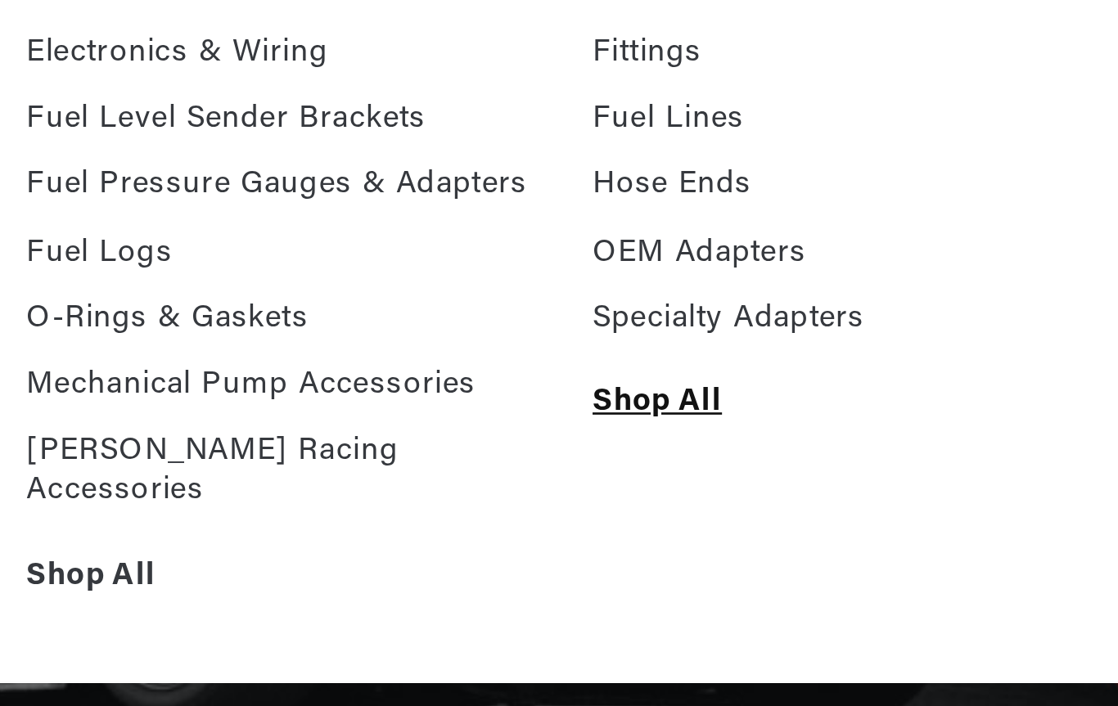
click at [257, 349] on link "Shop All" at bounding box center [348, 356] width 194 height 15
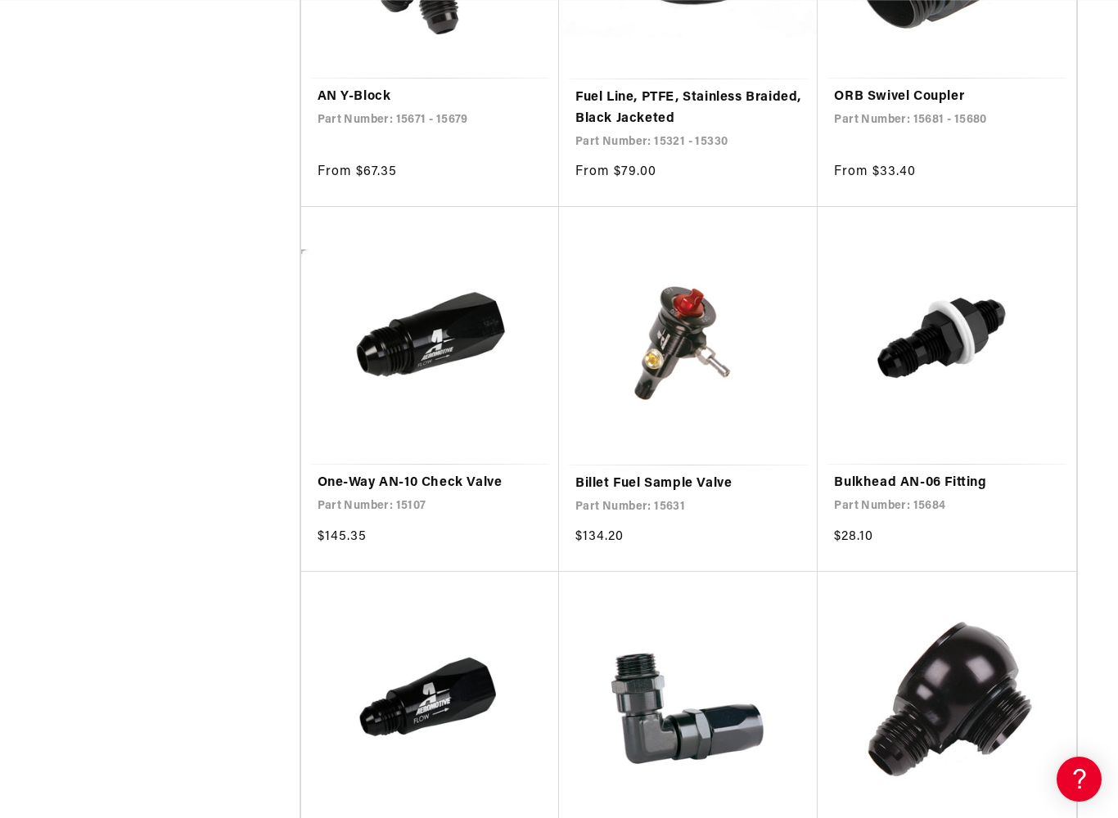
scroll to position [969, 0]
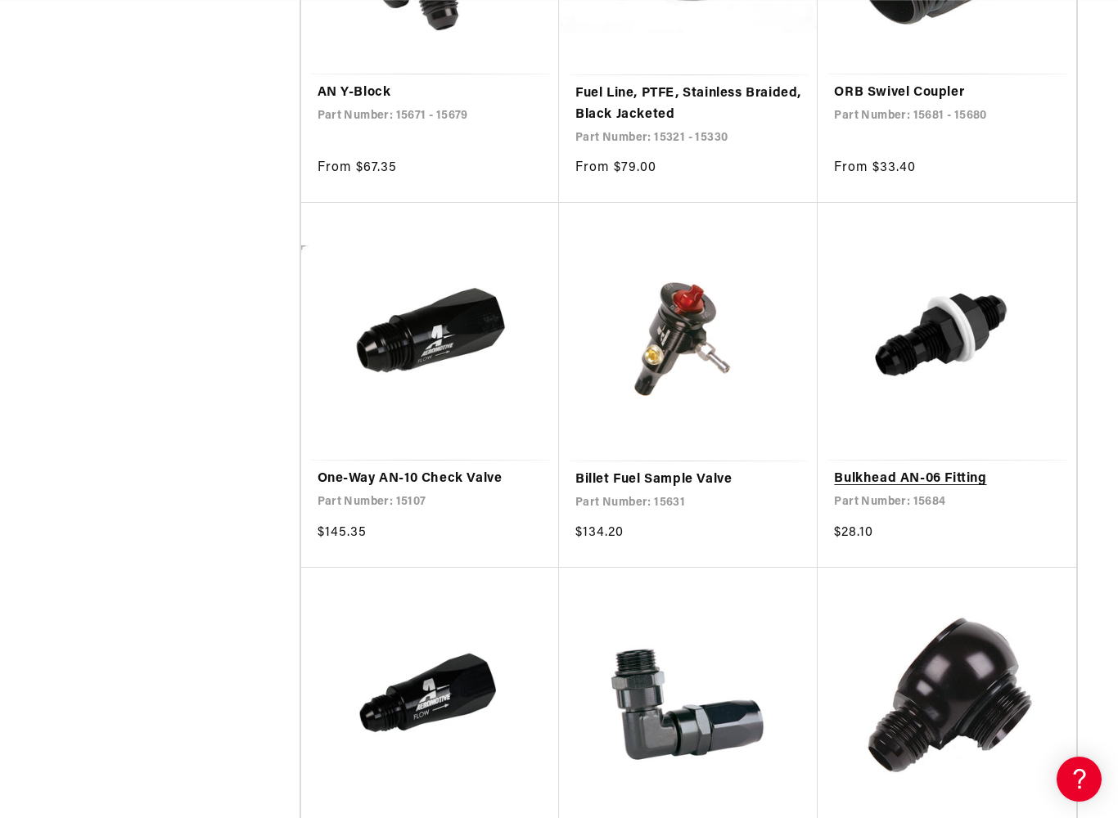
click at [1004, 469] on link "Bulkhead AN-06 Fitting" at bounding box center [946, 479] width 225 height 21
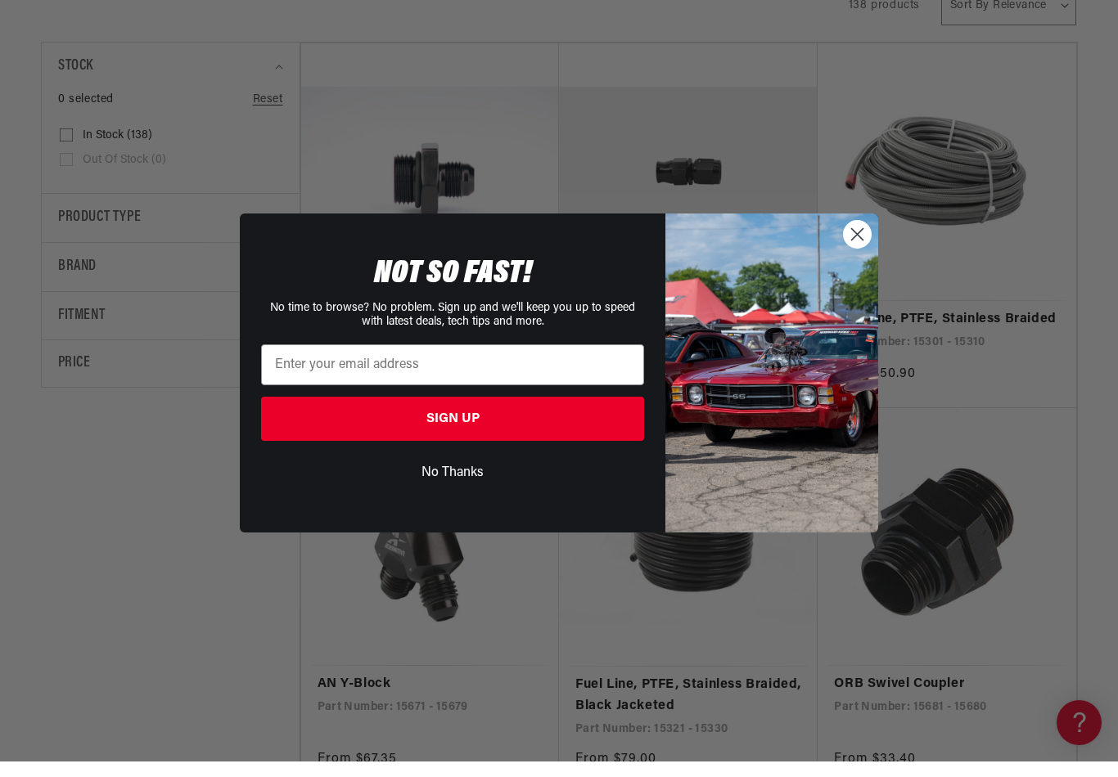
scroll to position [368, 0]
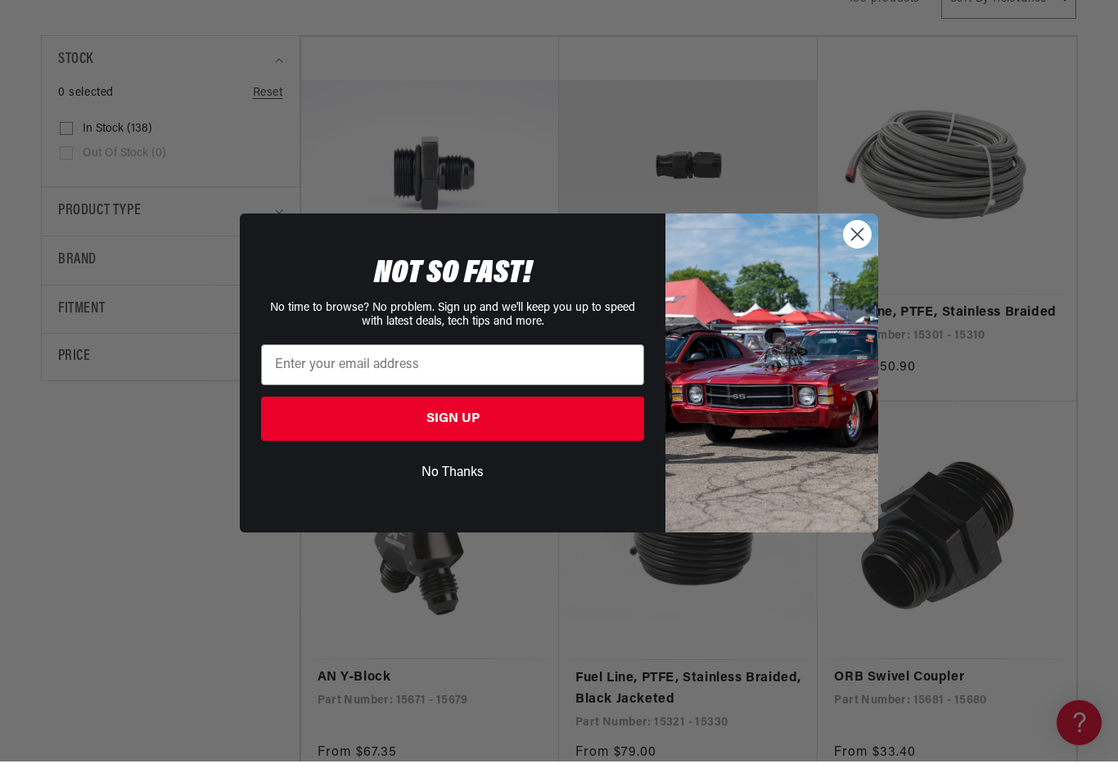
click at [864, 236] on circle "Close dialog" at bounding box center [857, 249] width 27 height 27
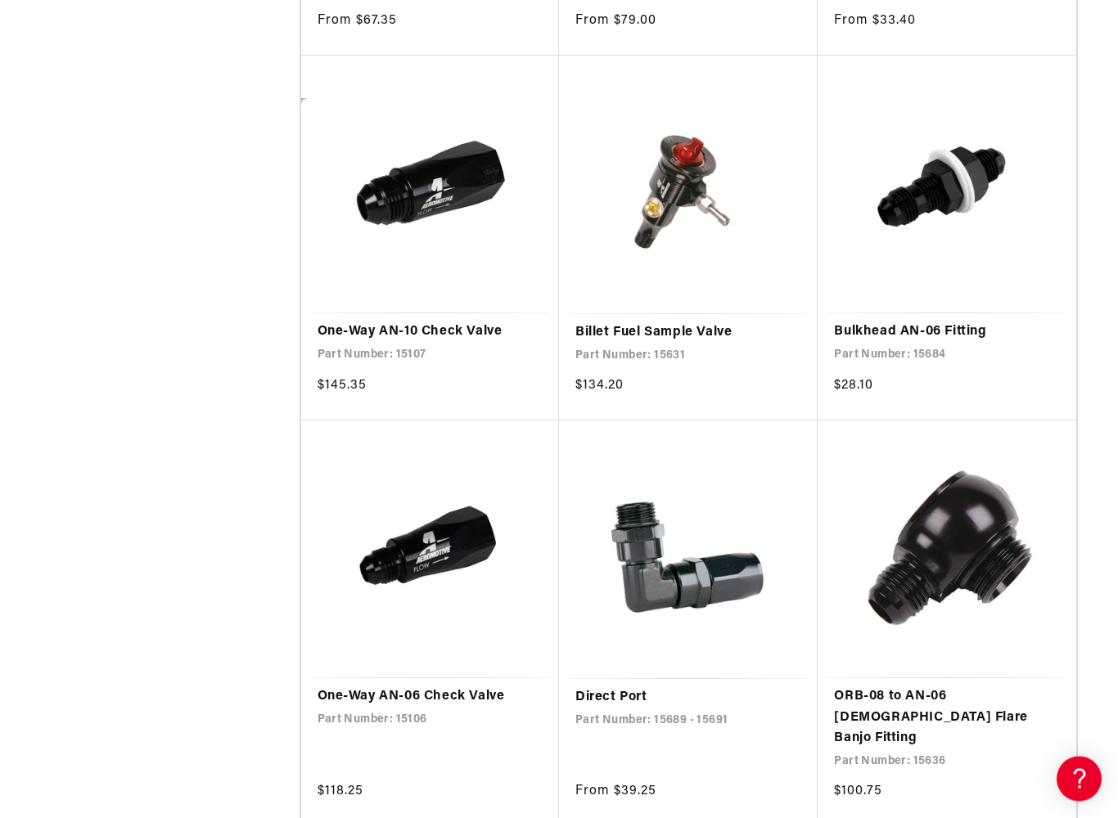
scroll to position [1116, 0]
click at [680, 322] on link "Billet Fuel Sample Valve" at bounding box center [688, 332] width 226 height 21
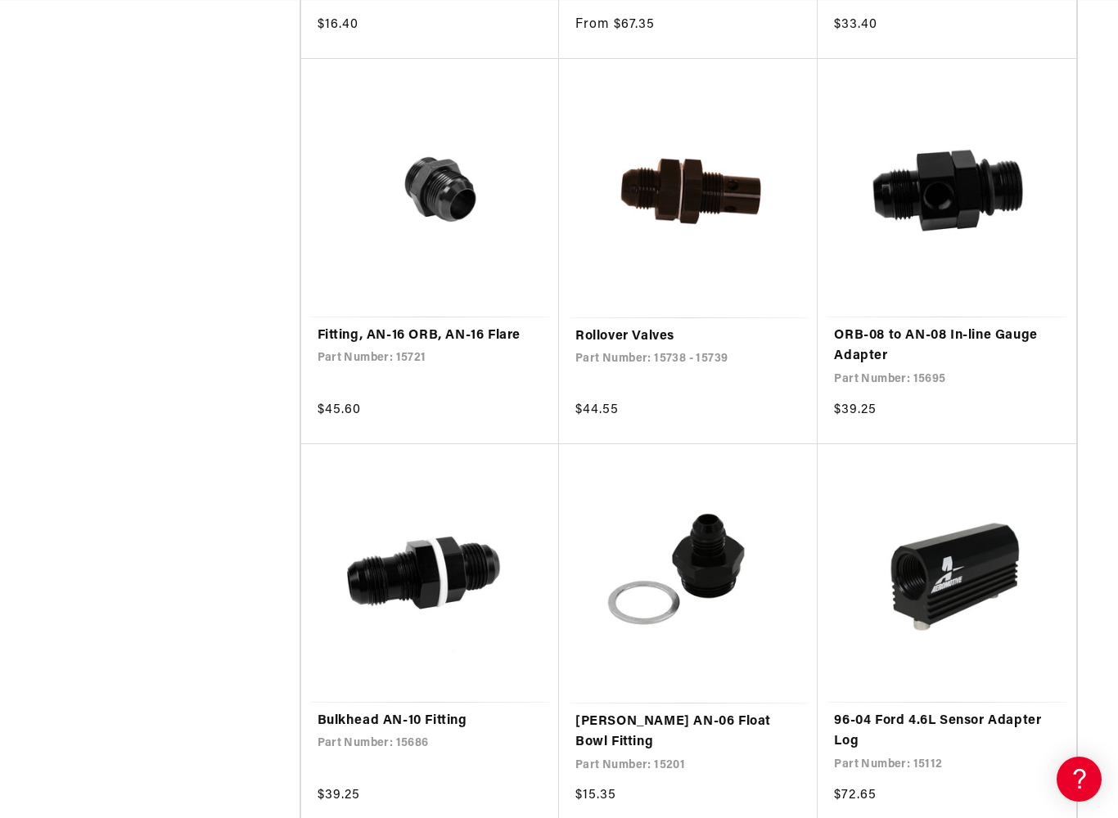
scroll to position [0, 647]
click at [985, 705] on link "96-04 Ford 4.6L Sensor Adapter Log" at bounding box center [946, 732] width 225 height 42
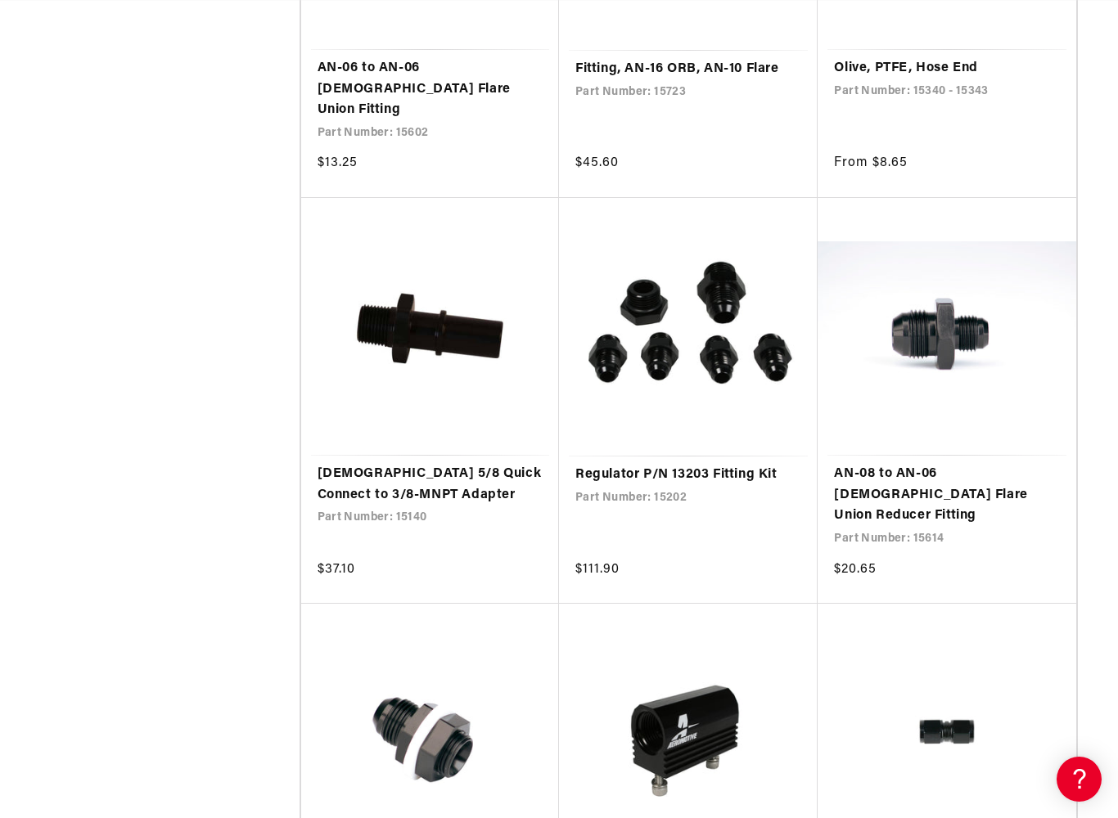
scroll to position [0, 647]
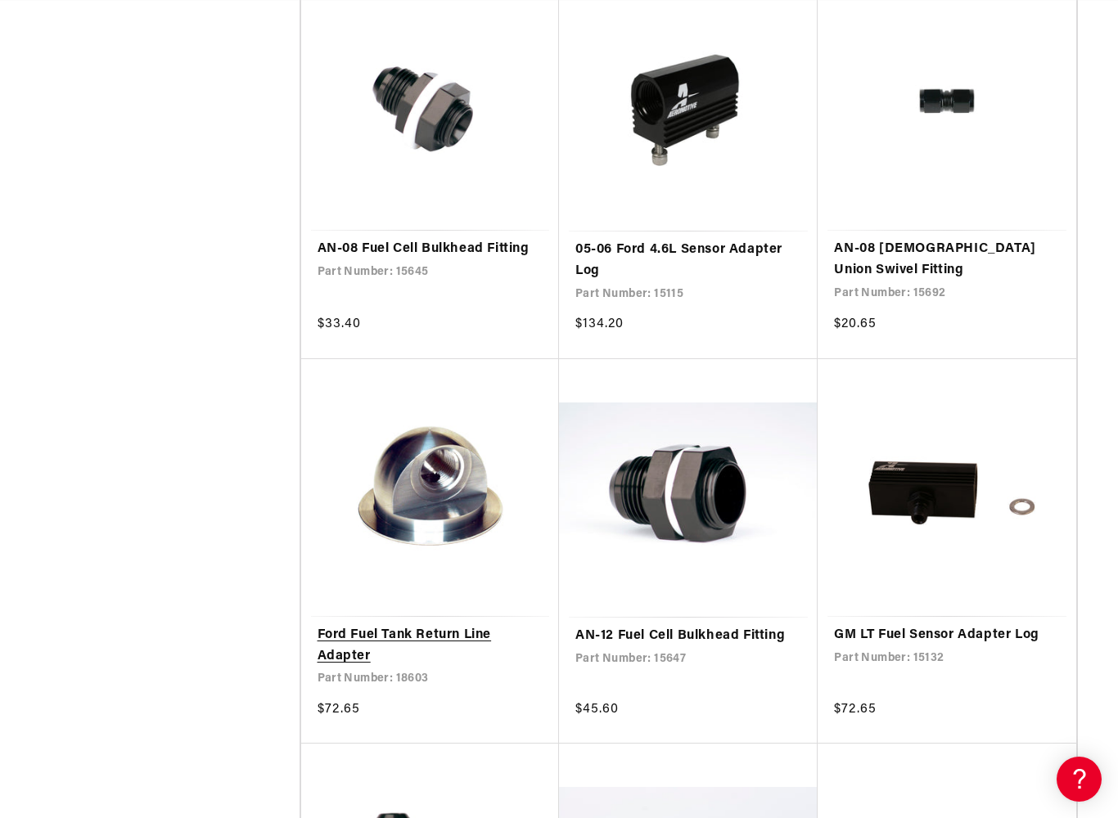
click at [453, 625] on link "Ford Fuel Tank Return Line Adapter" at bounding box center [429, 646] width 225 height 42
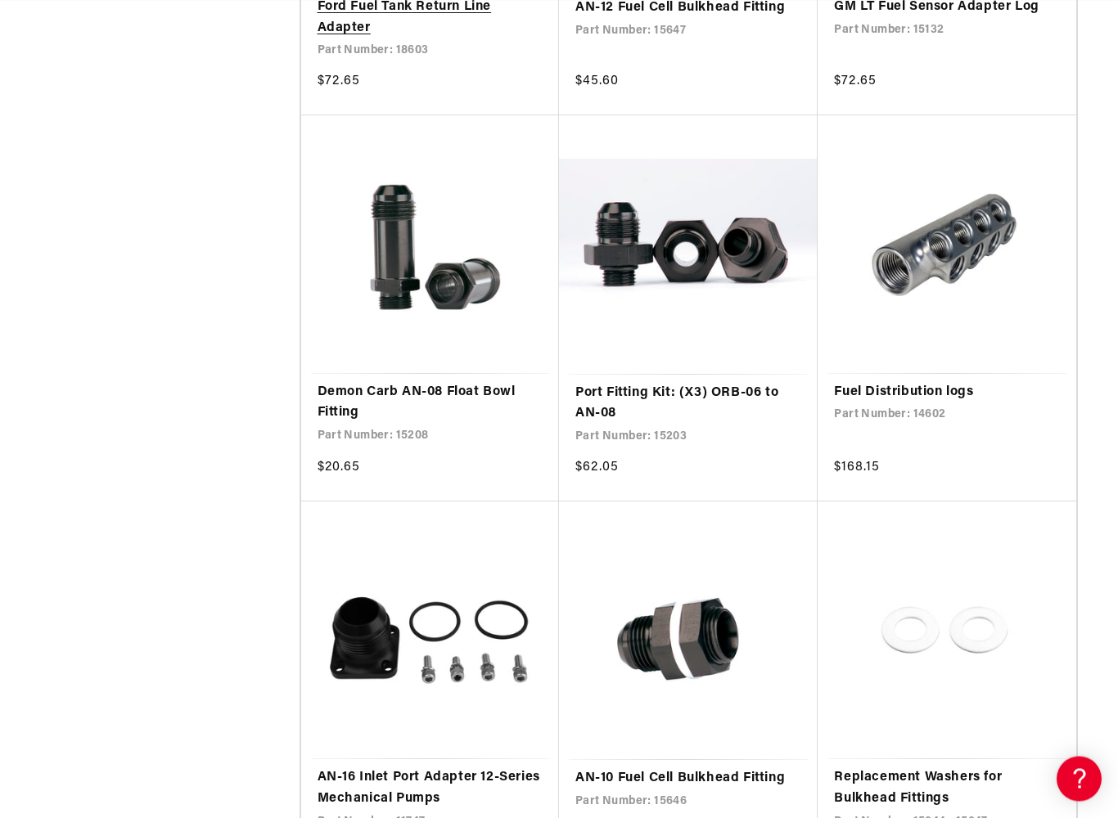
scroll to position [6100, 0]
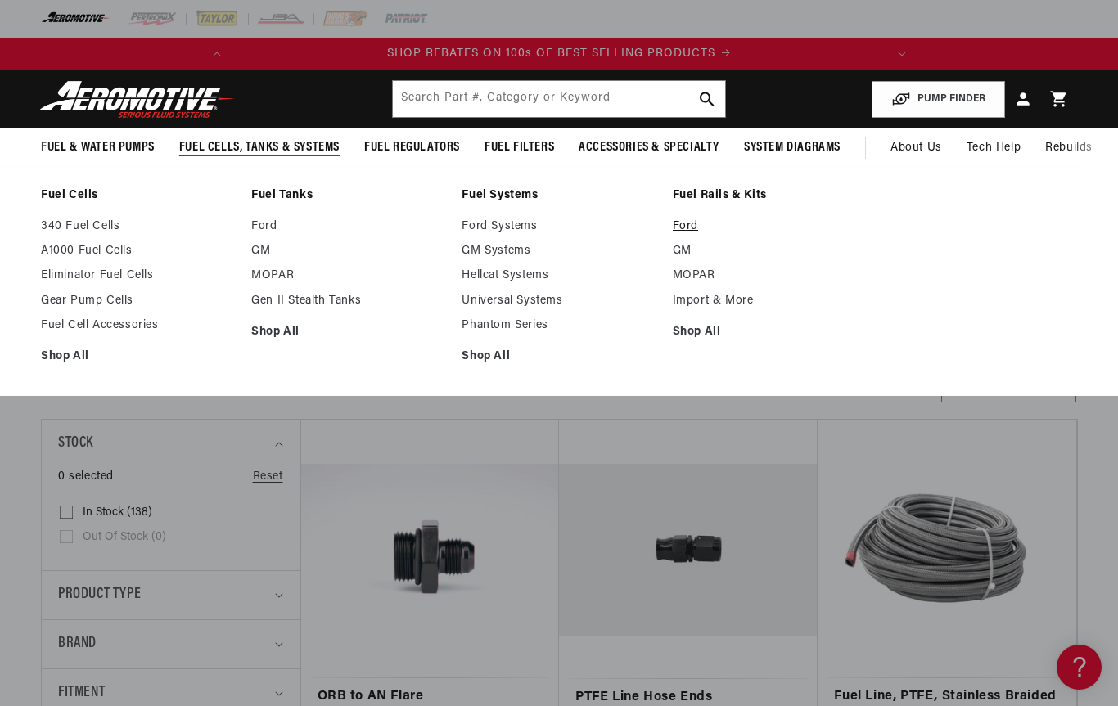
click at [689, 223] on link "Ford" at bounding box center [770, 226] width 194 height 15
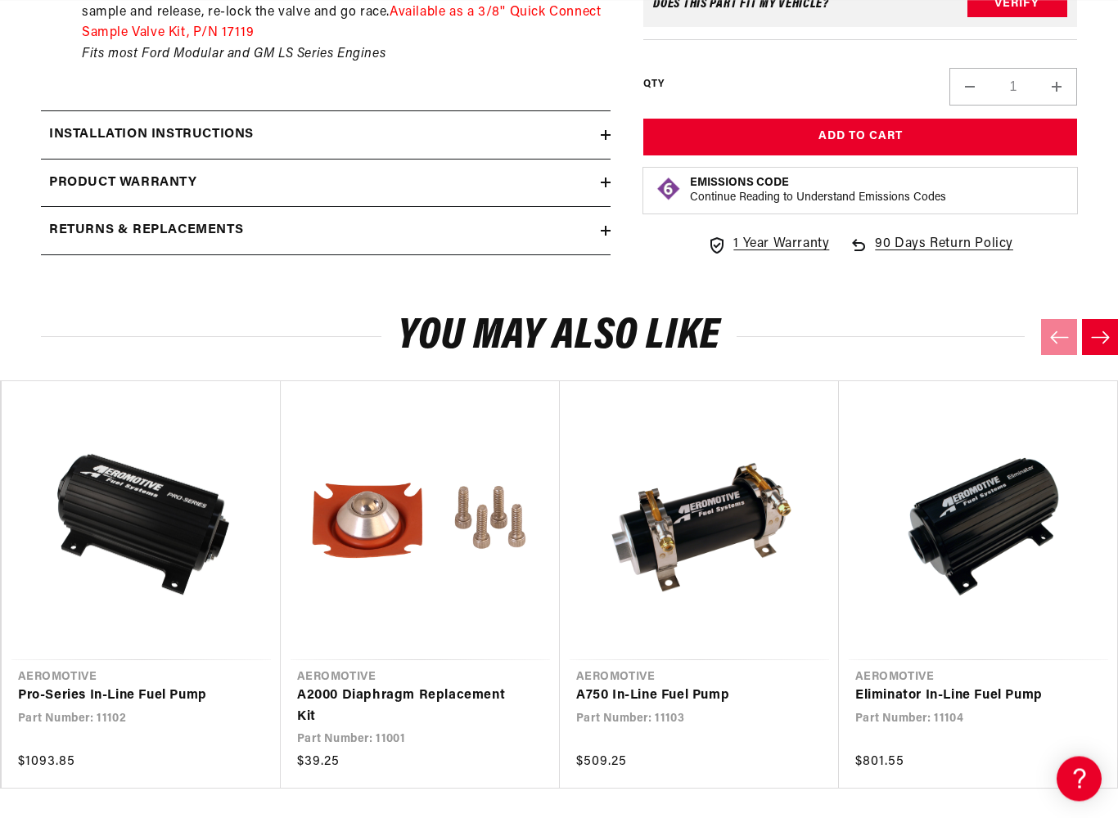
scroll to position [1285, 0]
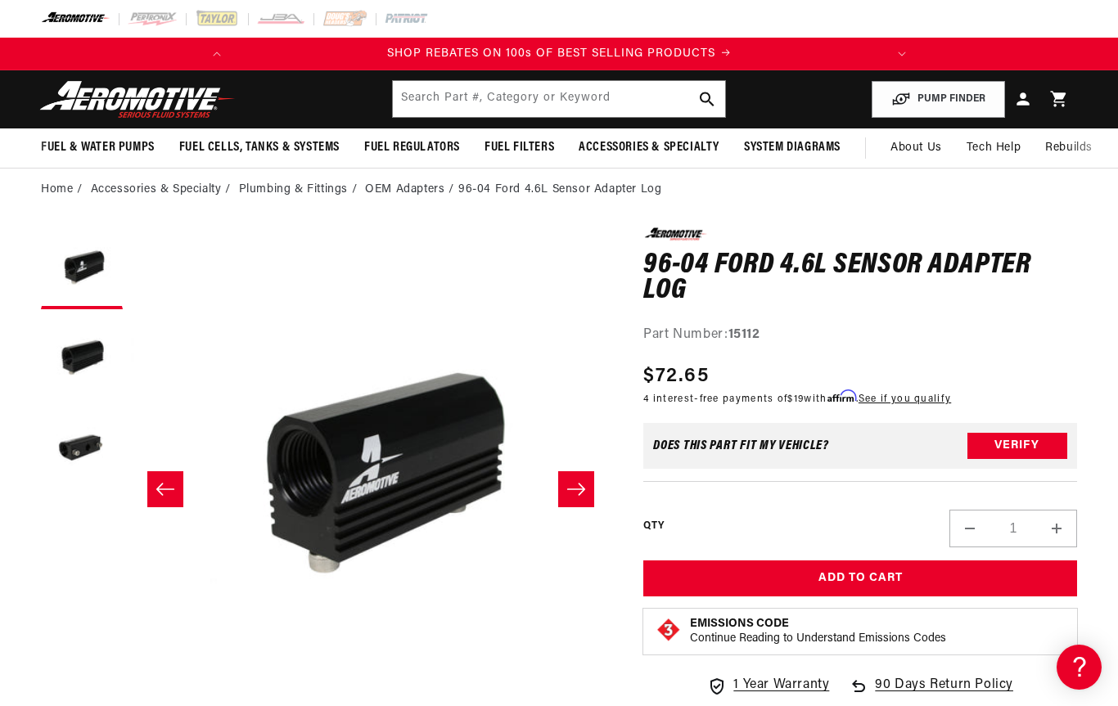
scroll to position [1, 0]
click at [78, 460] on button "Load image 3 in gallery view" at bounding box center [82, 449] width 82 height 82
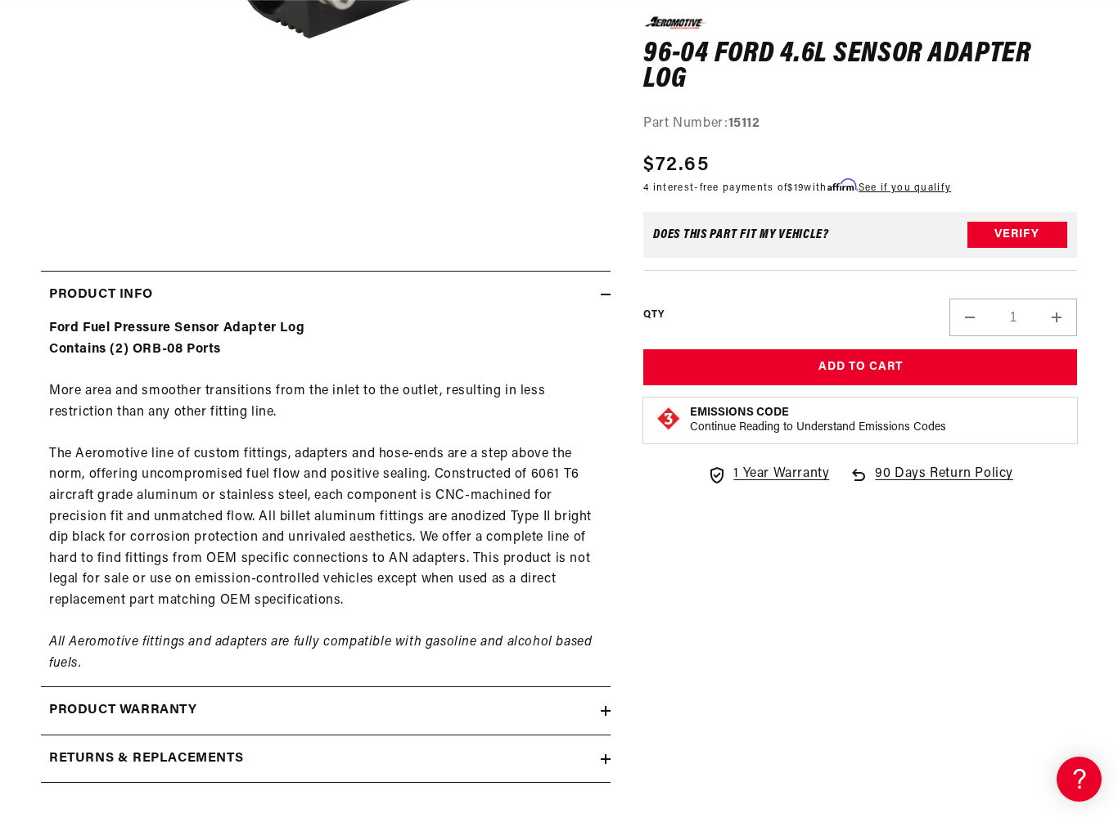
scroll to position [0, 647]
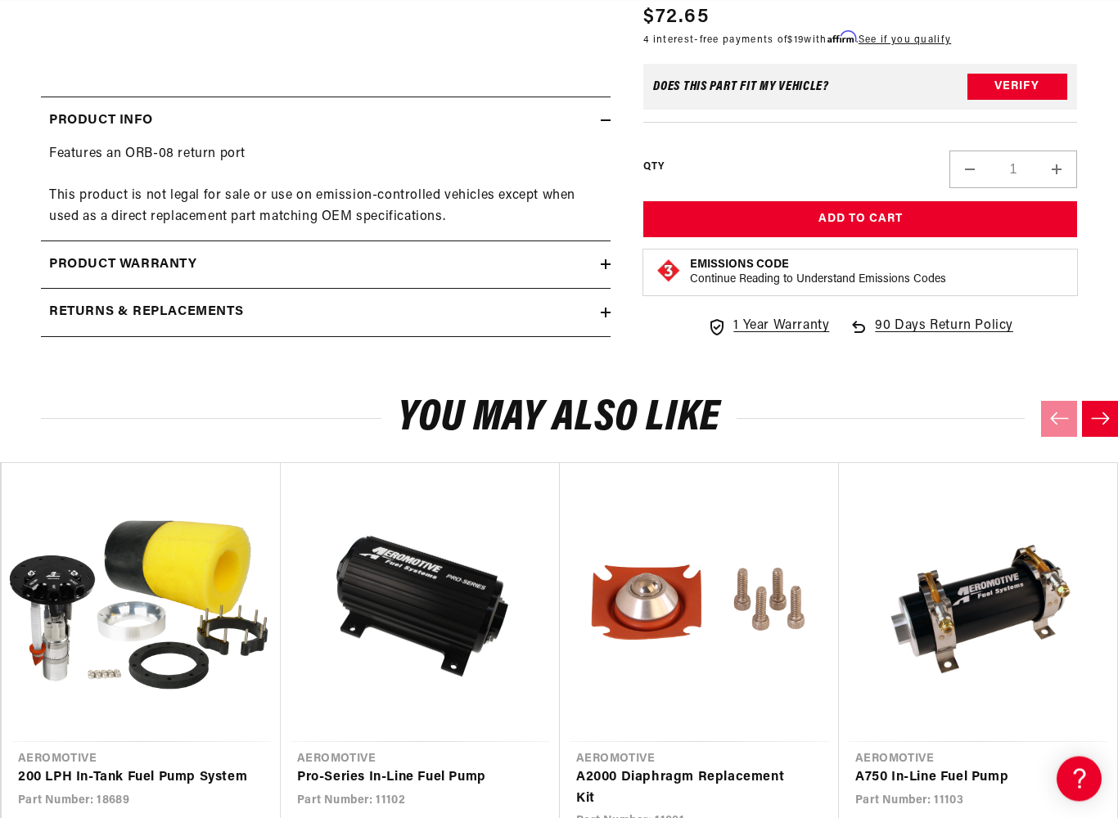
scroll to position [688, 0]
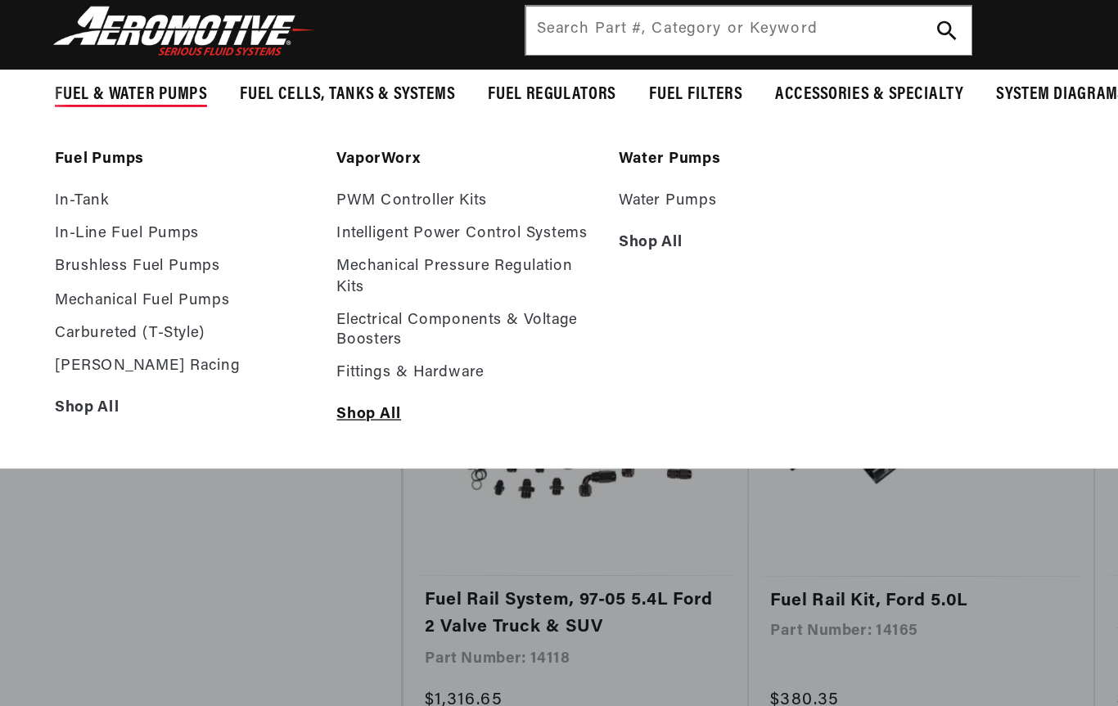
click at [284, 313] on link "Shop All" at bounding box center [348, 315] width 194 height 15
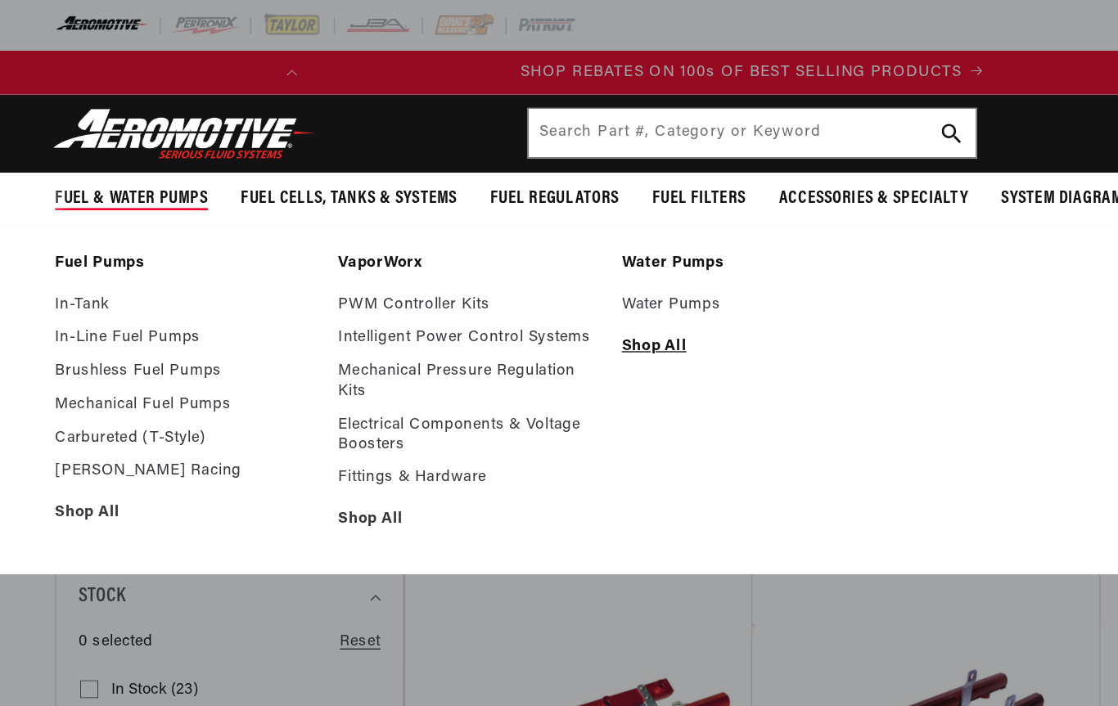
click at [494, 252] on link "Shop All" at bounding box center [559, 257] width 194 height 15
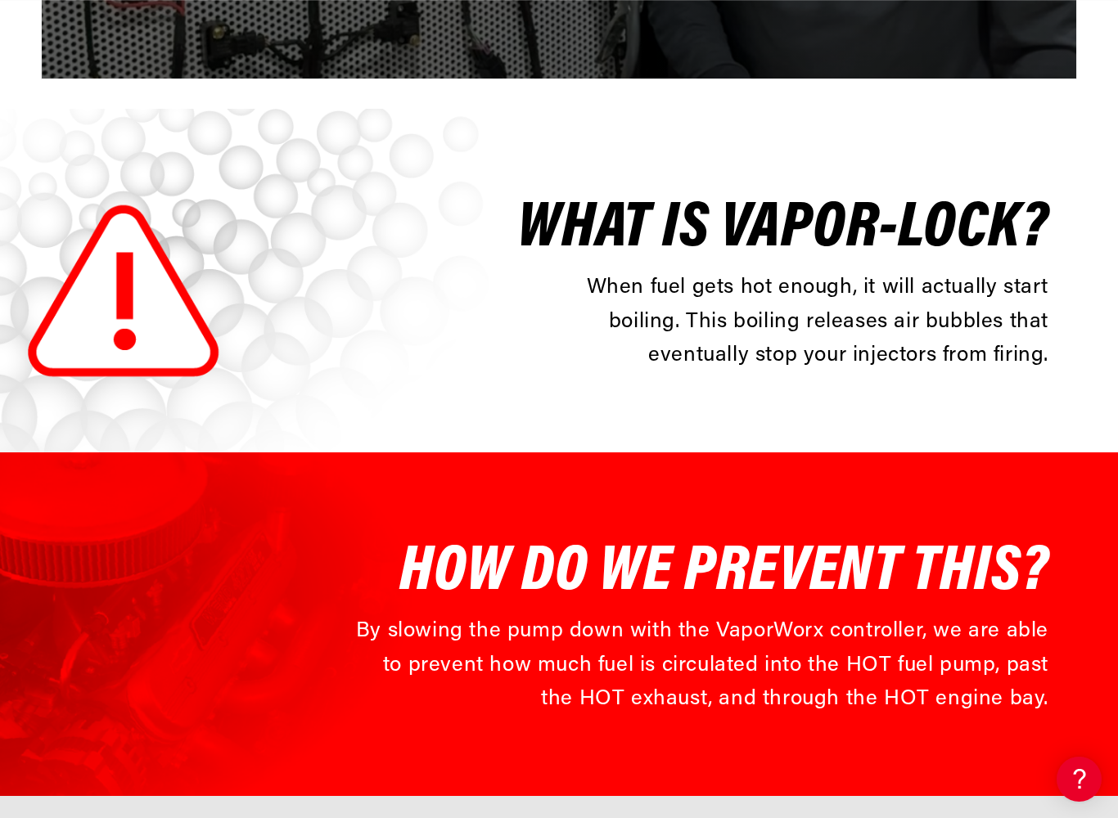
scroll to position [0, 206]
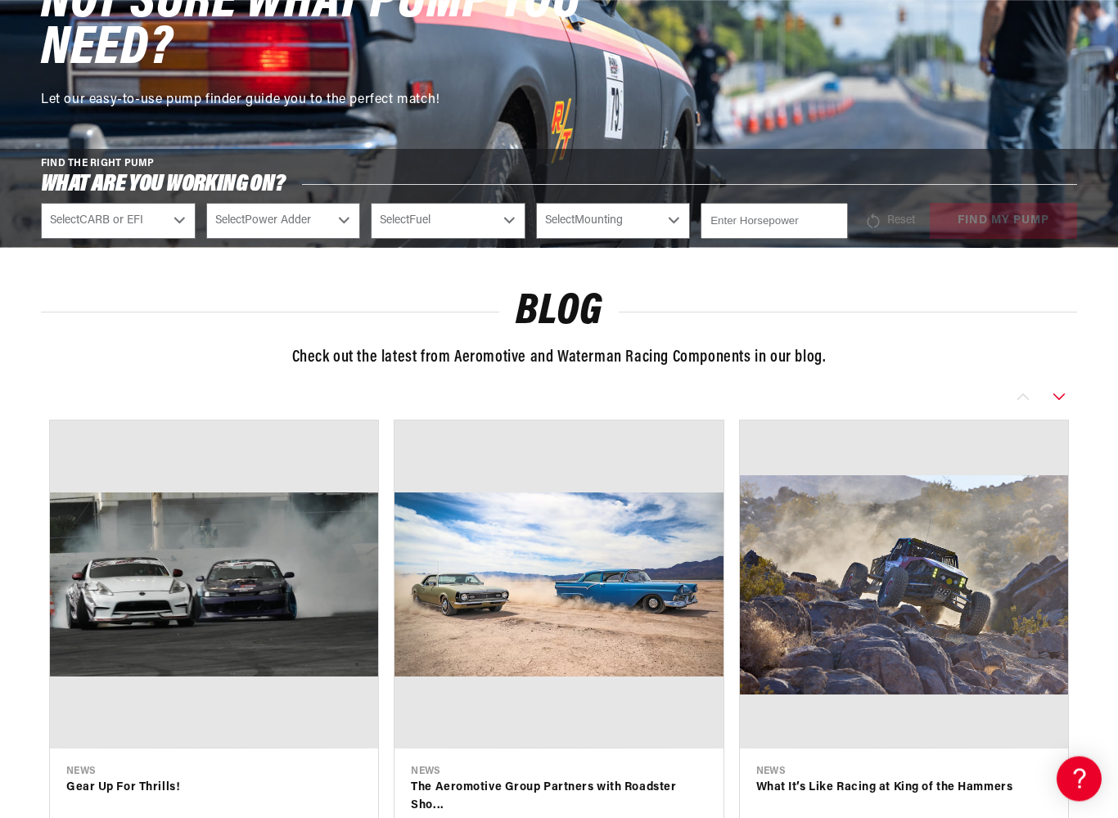
scroll to position [2211, 0]
